Goal: Task Accomplishment & Management: Manage account settings

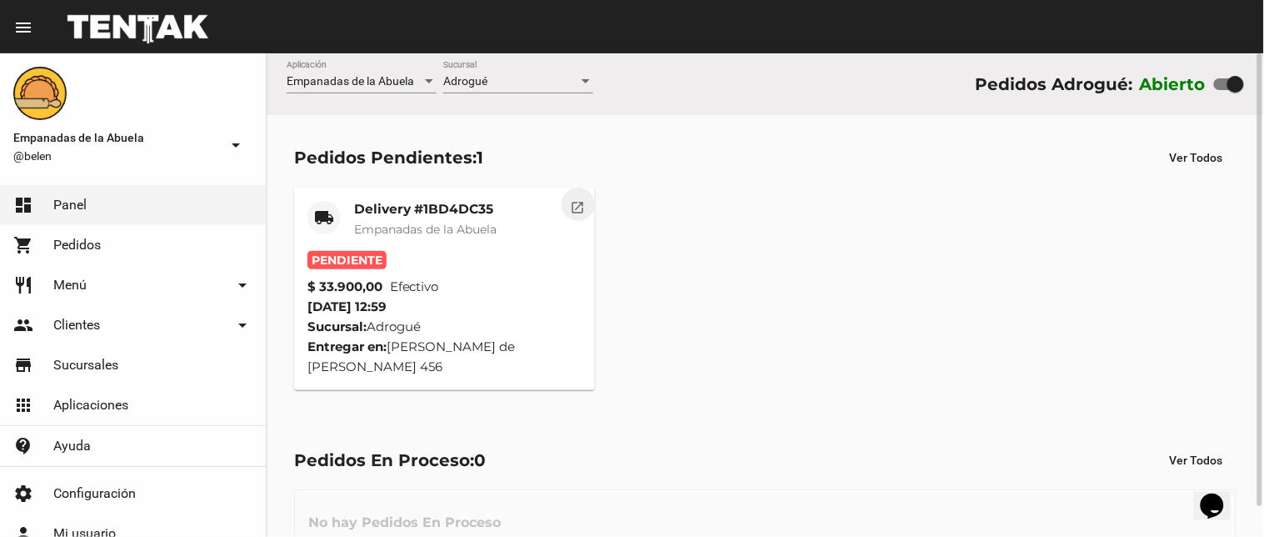
click at [575, 201] on mat-icon "open_in_new" at bounding box center [578, 205] width 15 height 15
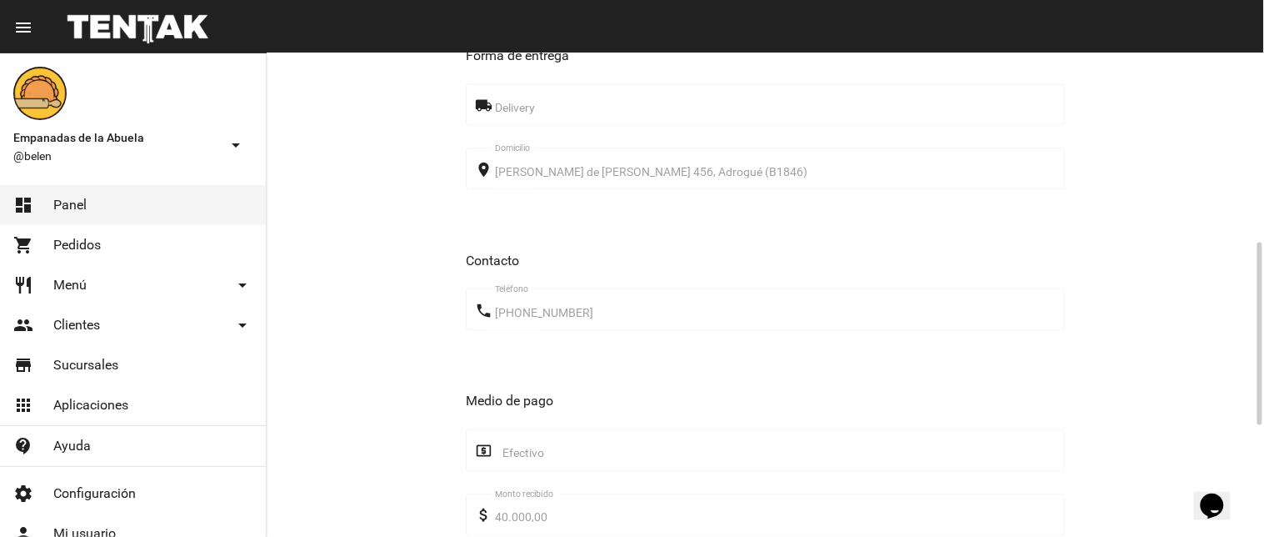
scroll to position [793, 0]
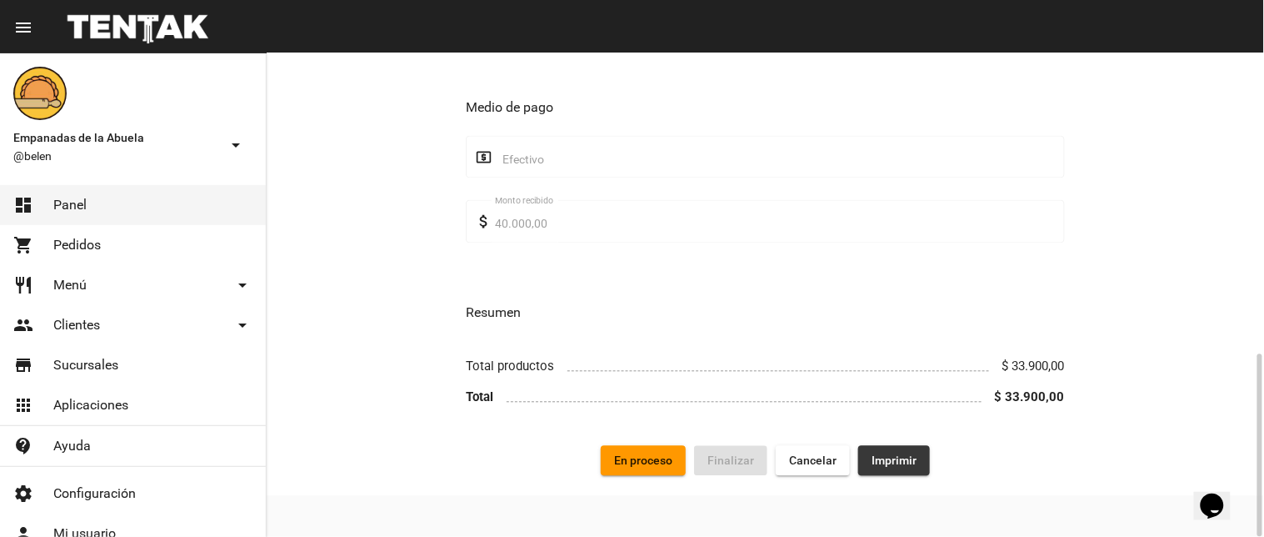
click at [870, 463] on button "Imprimir" at bounding box center [894, 461] width 72 height 30
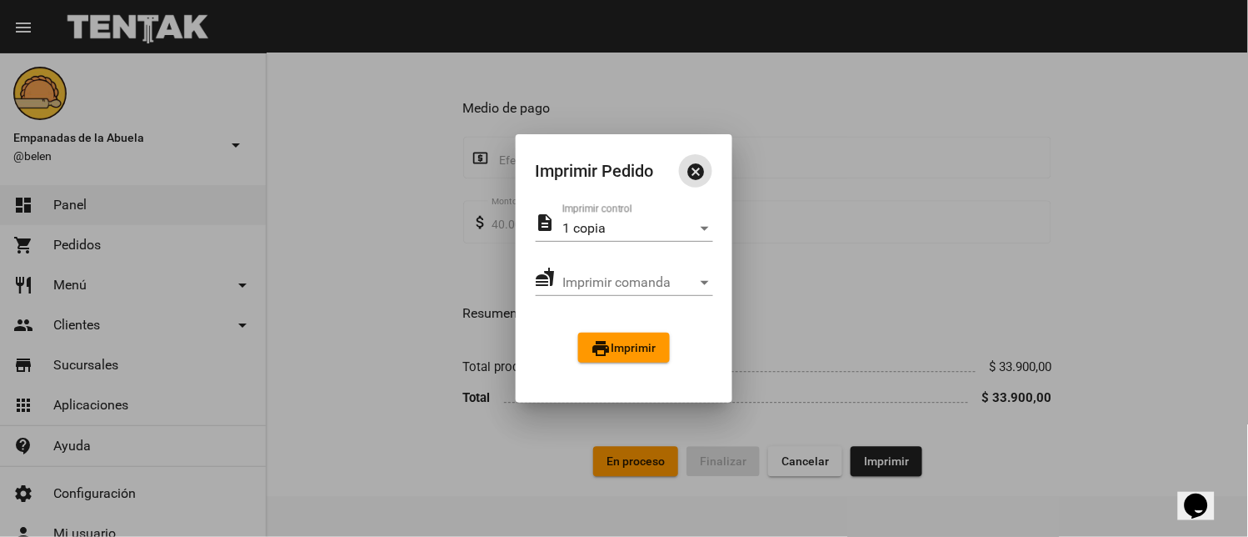
click at [625, 343] on span "print Imprimir" at bounding box center [624, 347] width 65 height 13
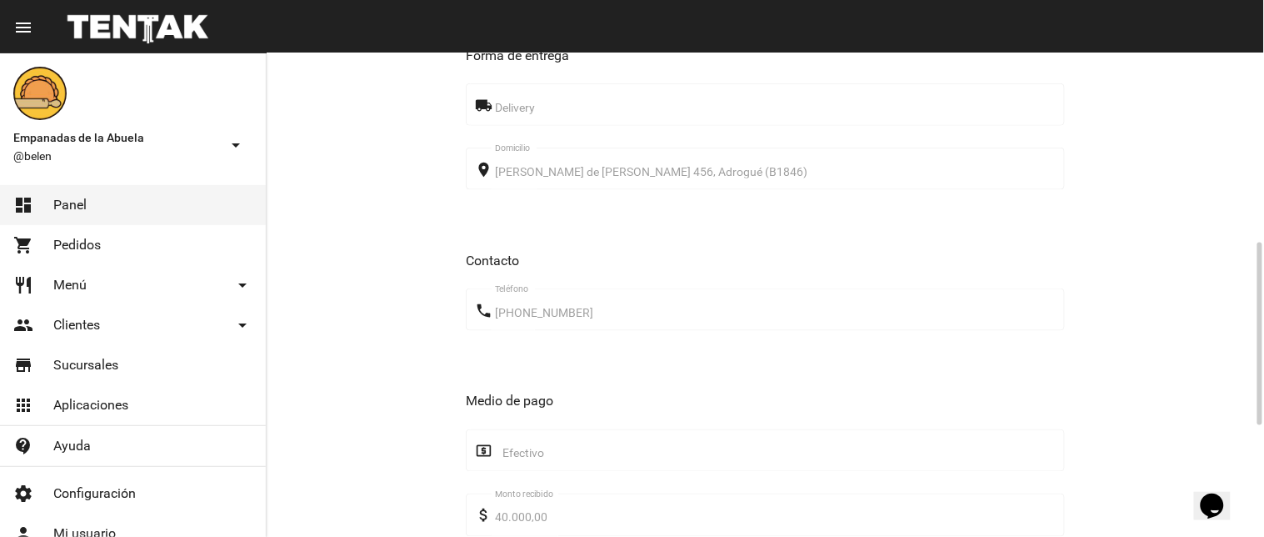
scroll to position [793, 0]
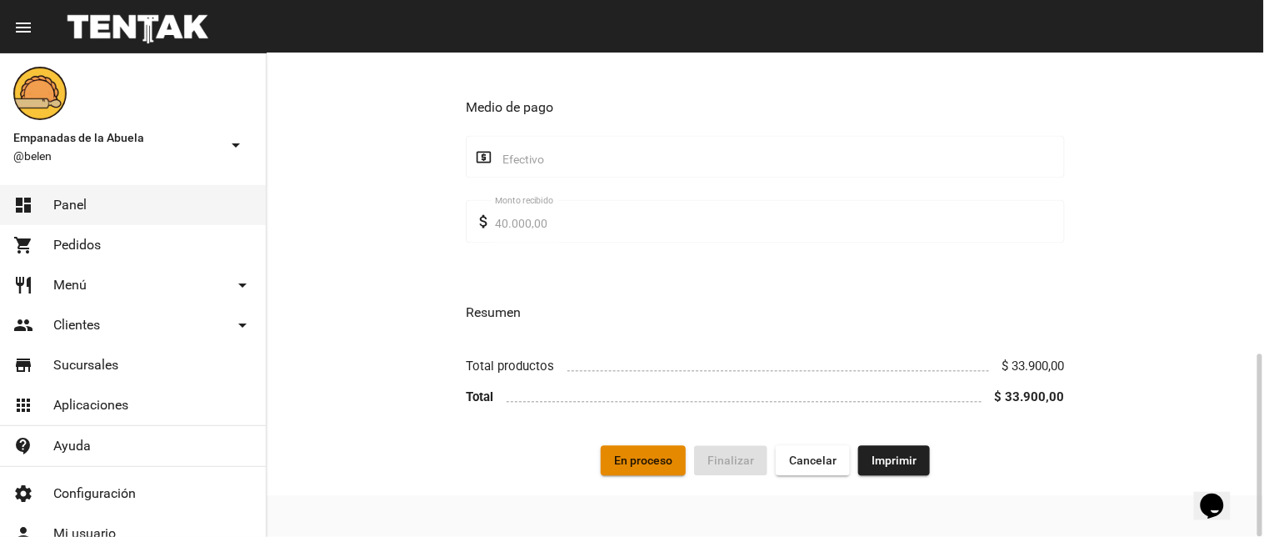
click at [634, 457] on span "En proceso" at bounding box center [643, 460] width 58 height 13
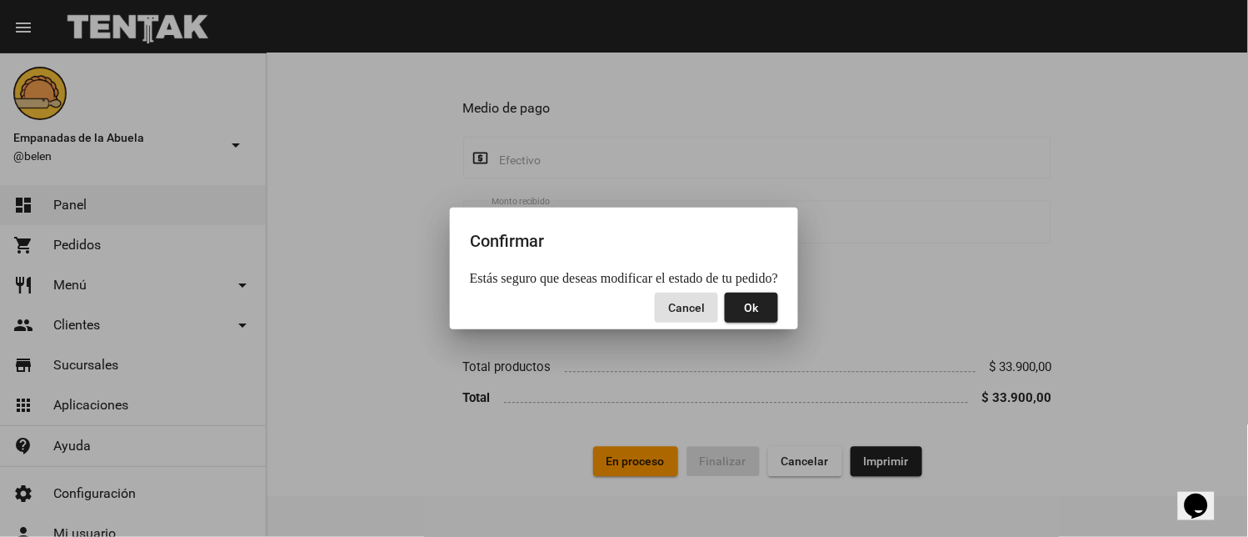
click at [750, 305] on span "Ok" at bounding box center [752, 307] width 14 height 13
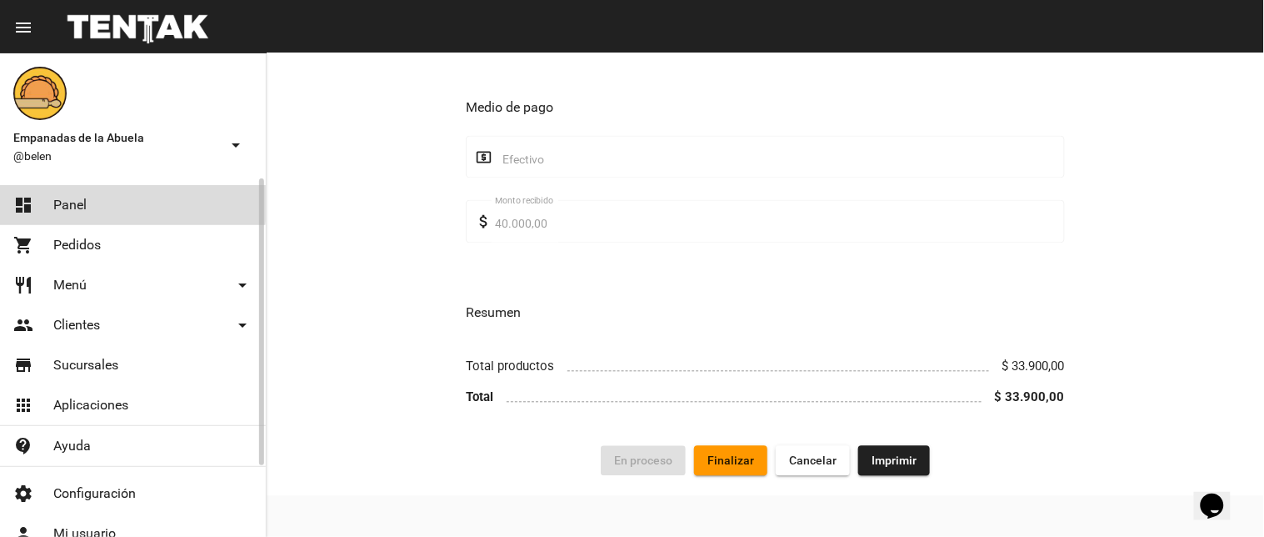
click at [60, 197] on span "Panel" at bounding box center [69, 205] width 33 height 17
